Goal: Information Seeking & Learning: Learn about a topic

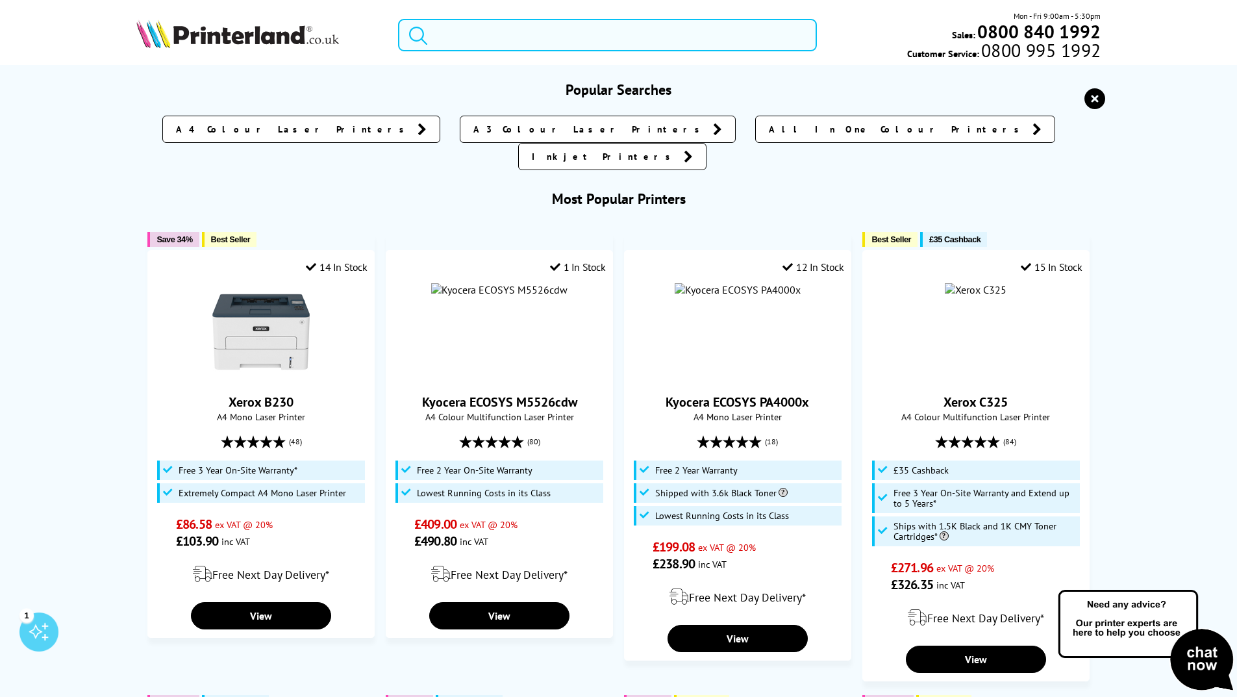
click at [694, 45] on input "search" at bounding box center [607, 35] width 419 height 32
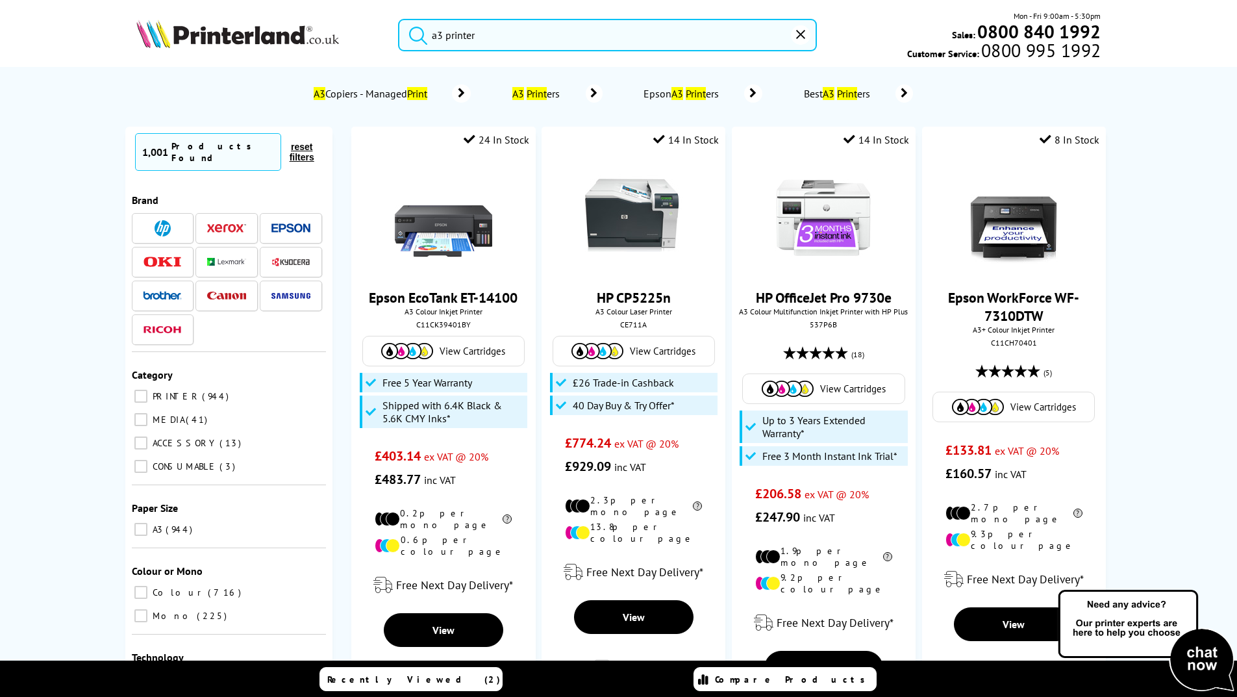
type input "a3 printer"
click at [399, 19] on button "submit" at bounding box center [415, 33] width 32 height 29
click at [654, 98] on span "Best A3 Printer s" at bounding box center [656, 93] width 75 height 13
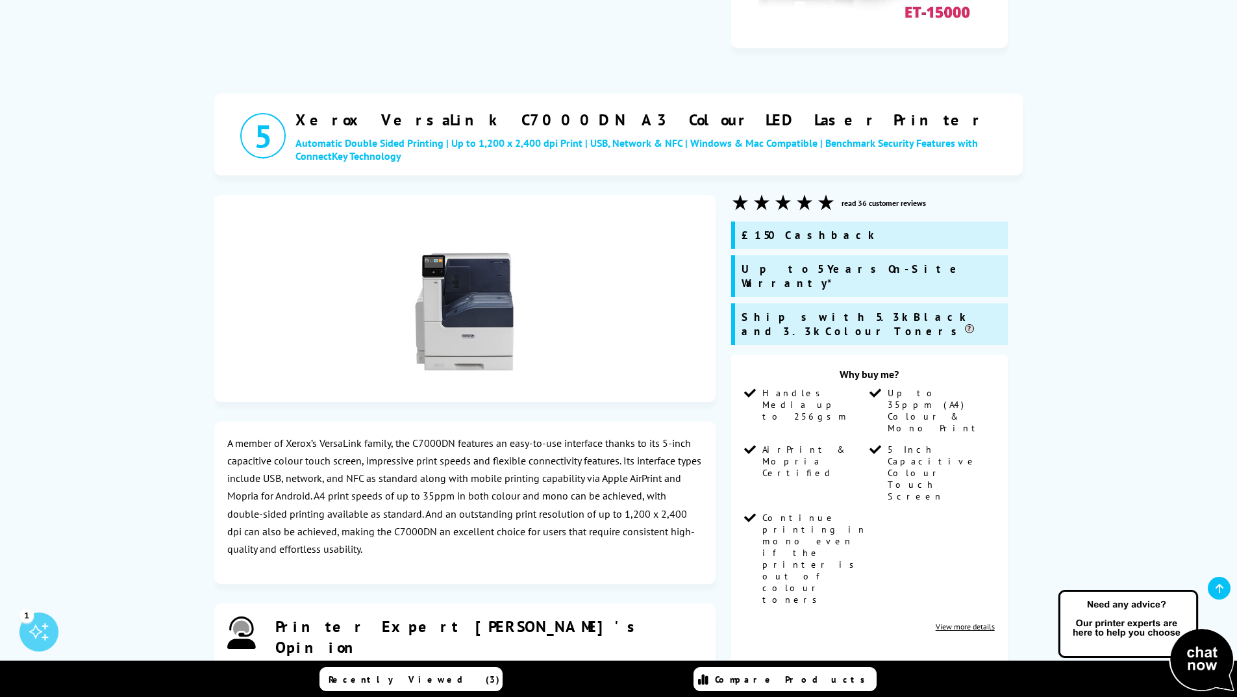
scroll to position [4092, 0]
